Goal: Information Seeking & Learning: Learn about a topic

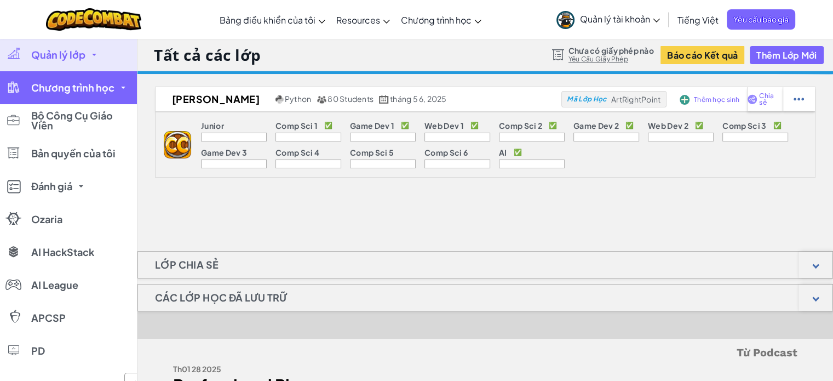
click at [85, 96] on link "Chương trình học" at bounding box center [68, 87] width 137 height 33
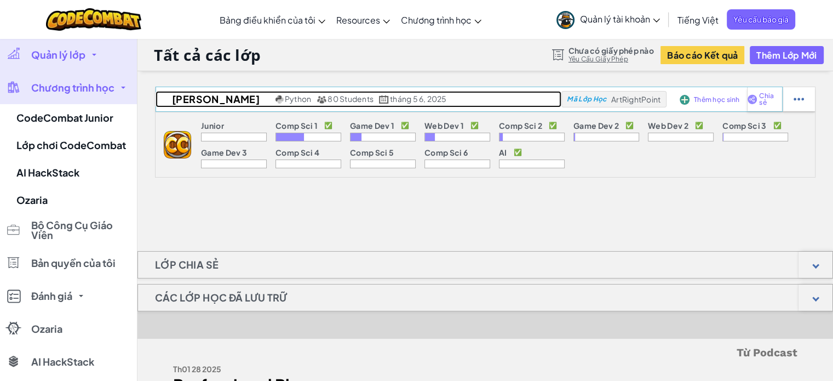
click at [328, 96] on span "80 Students" at bounding box center [350, 99] width 46 height 10
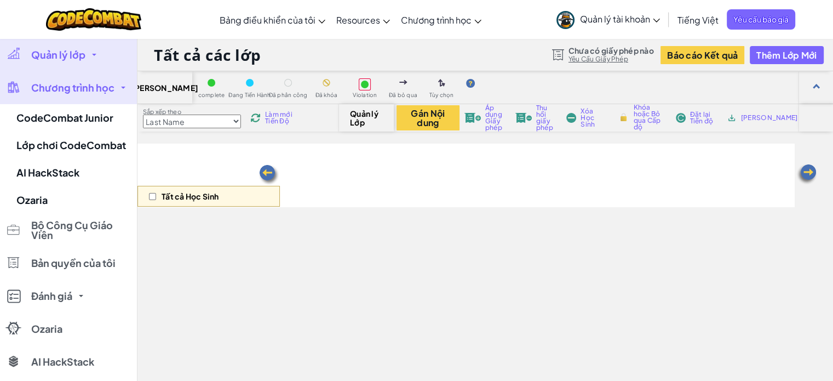
select select "560f1a9f22961295f9427742"
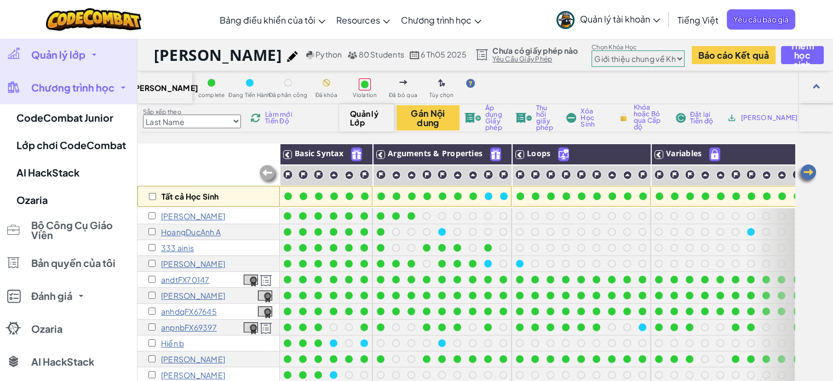
scroll to position [110, 0]
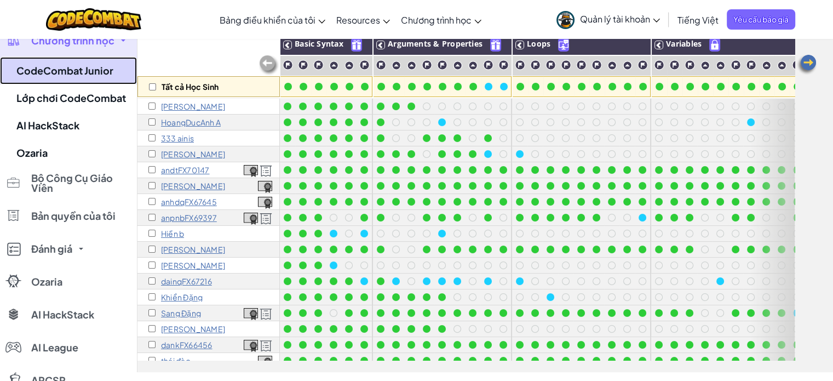
click at [74, 63] on link "CodeCombat Junior" at bounding box center [68, 70] width 137 height 27
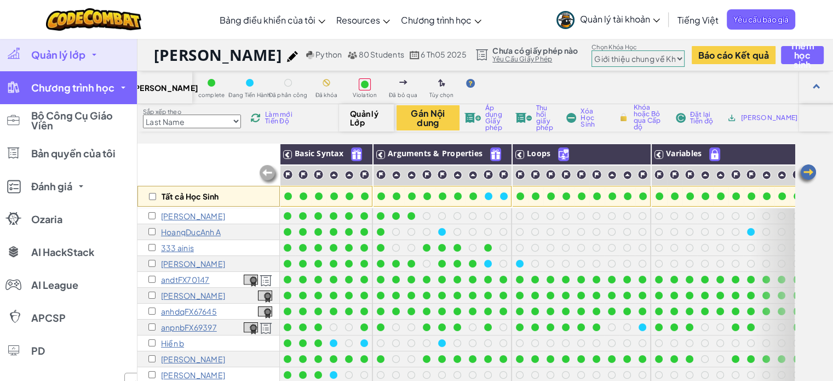
click at [87, 85] on span "Chương trình học" at bounding box center [72, 88] width 83 height 10
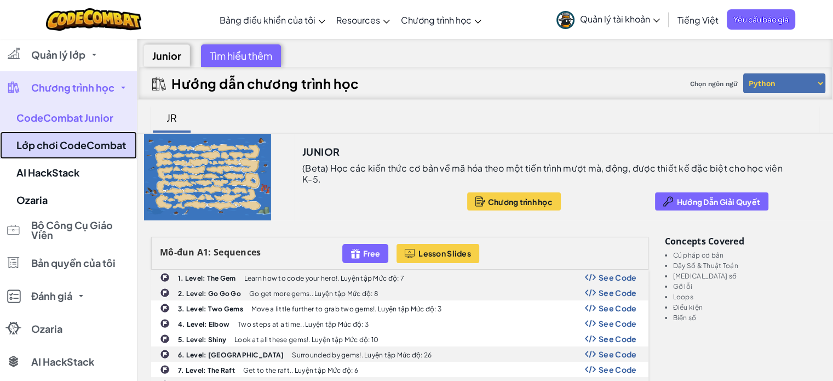
click at [77, 137] on link "Lớp chơi CodeCombat" at bounding box center [68, 144] width 137 height 27
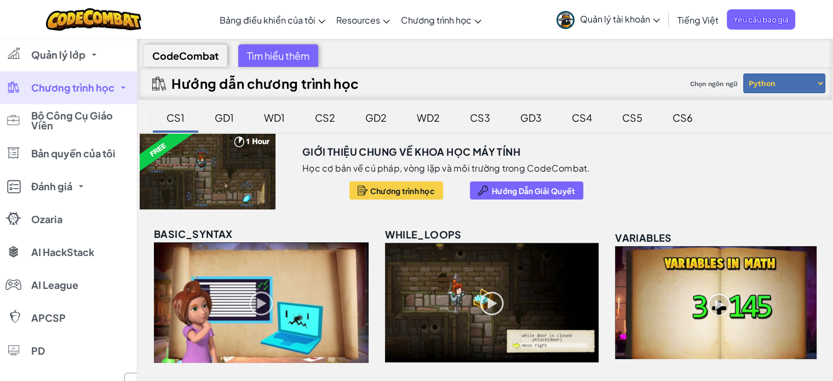
click at [331, 124] on div "CS2" at bounding box center [325, 118] width 42 height 26
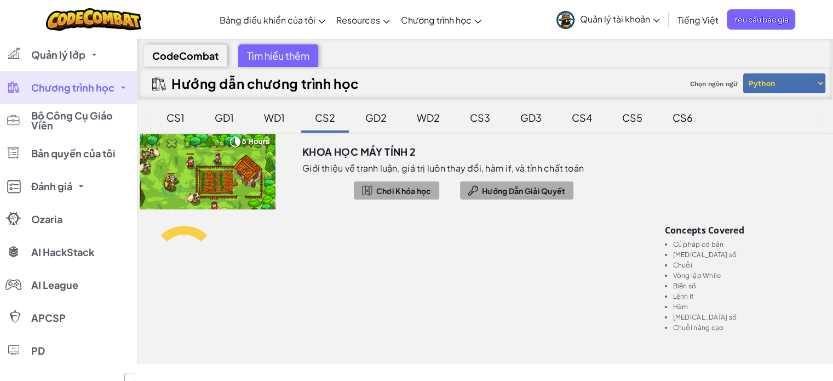
click at [379, 122] on div "GD2" at bounding box center [375, 118] width 43 height 26
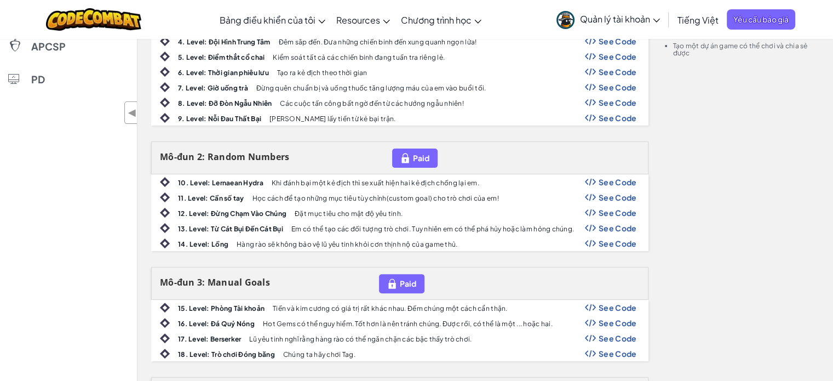
scroll to position [274, 0]
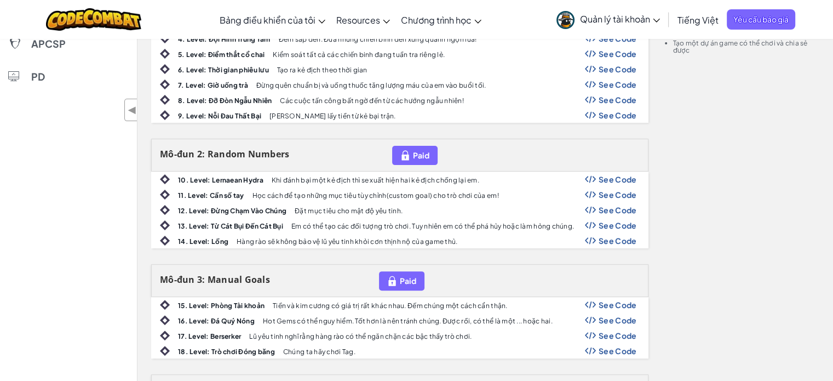
click at [615, 238] on span "See Code" at bounding box center [617, 240] width 38 height 9
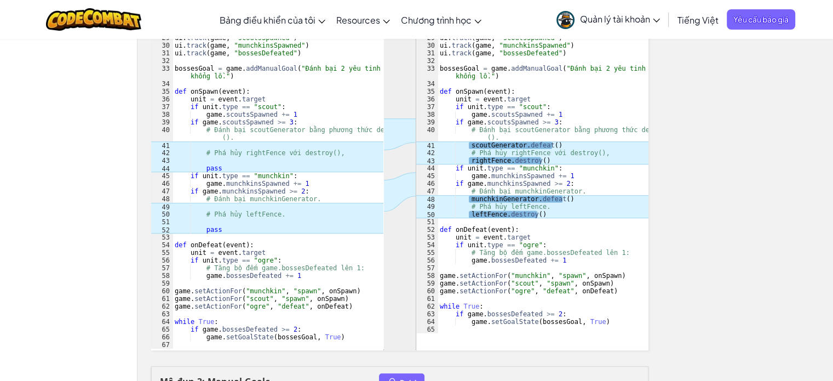
scroll to position [712, 0]
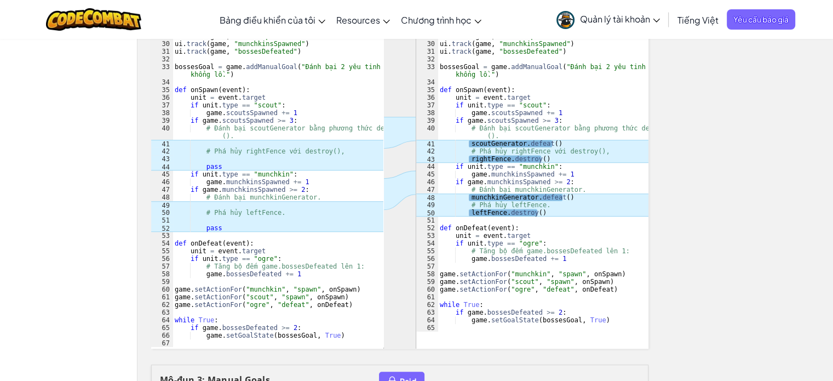
click at [548, 210] on div "# (Biên dịch bởi Galaxy Education) Tìm hiểu sự khác biệt giữa phá huỷ và đánh b…" at bounding box center [542, 82] width 211 height 544
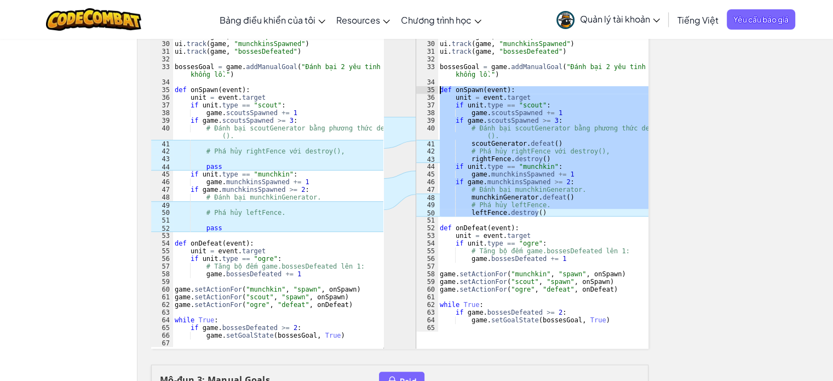
drag, startPoint x: 548, startPoint y: 210, endPoint x: 428, endPoint y: 89, distance: 170.0
click at [428, 89] on div "leftFence.destroy() 1 2 3 4 5 6 7 8 9 10 11 12 13 14 15 16 17 18 19 20 21 22 23…" at bounding box center [532, 70] width 232 height 521
click at [515, 175] on div "# (Biên dịch bởi Galaxy Education) Tìm hiểu sự khác biệt giữa phá huỷ và đánh b…" at bounding box center [542, 70] width 211 height 521
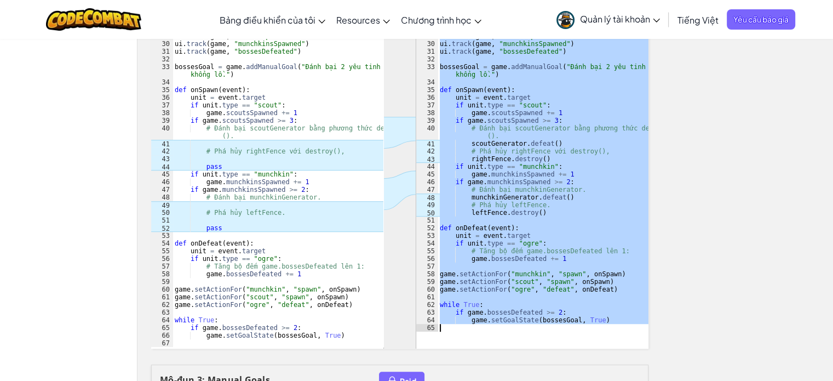
click at [507, 315] on div "# (Biên dịch bởi Galaxy Education) Tìm hiểu sự khác biệt giữa phá huỷ và đánh b…" at bounding box center [542, 70] width 211 height 521
type textarea "game.setGoalState(bossesGoal, True)"
